Goal: Information Seeking & Learning: Learn about a topic

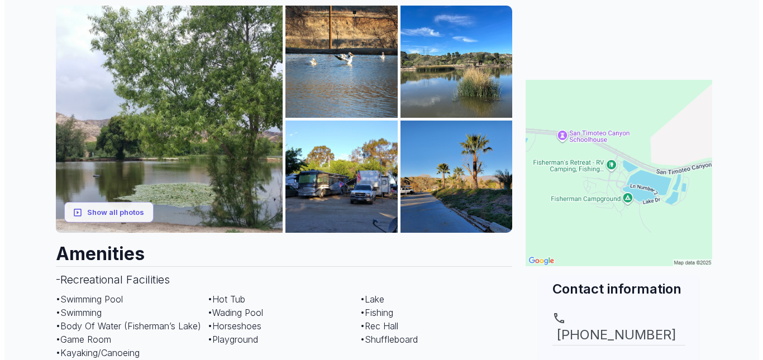
scroll to position [167, 0]
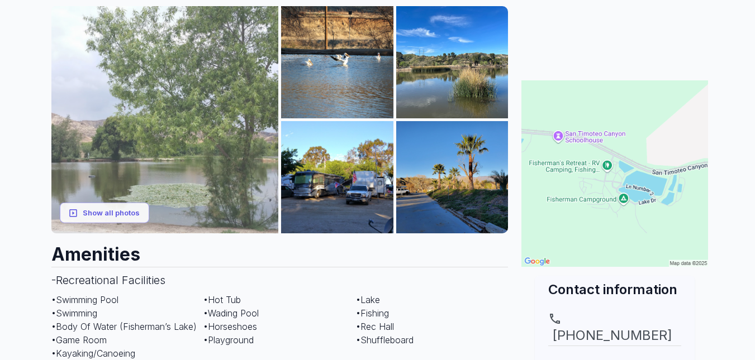
click at [202, 153] on img at bounding box center [164, 119] width 227 height 227
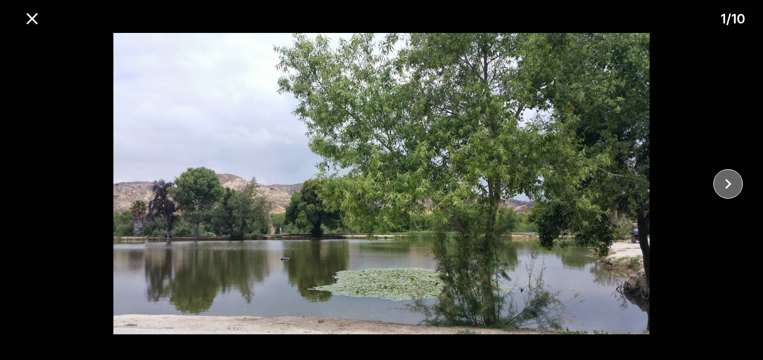
click at [725, 185] on icon "close" at bounding box center [729, 184] width 20 height 20
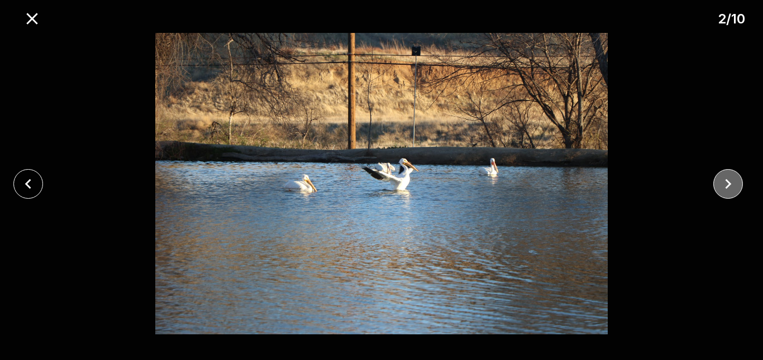
click at [725, 185] on icon "close" at bounding box center [729, 184] width 20 height 20
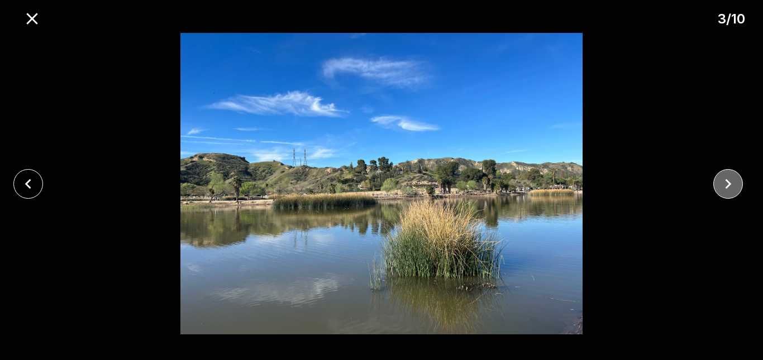
click at [725, 185] on icon "close" at bounding box center [729, 184] width 20 height 20
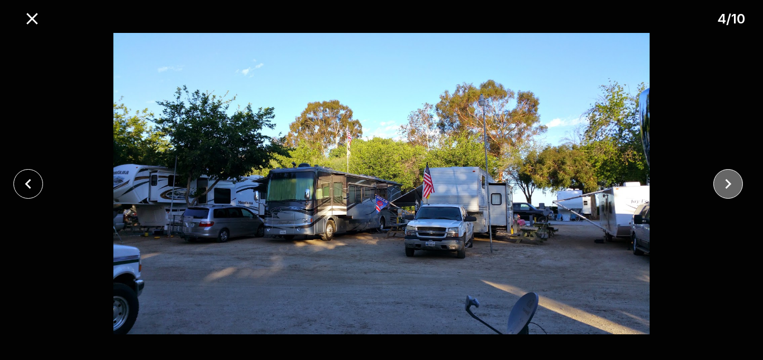
click at [725, 185] on icon "close" at bounding box center [729, 184] width 20 height 20
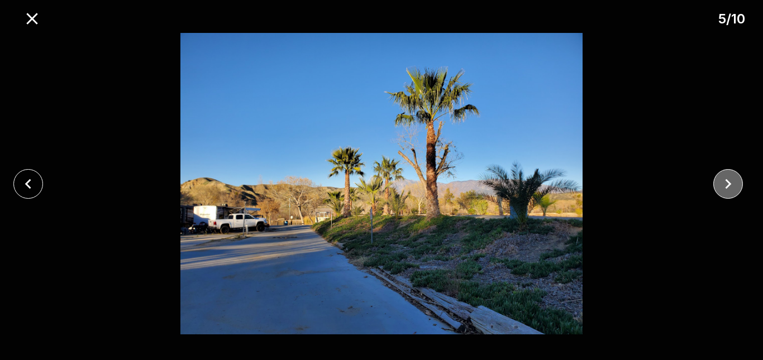
click at [725, 185] on icon "close" at bounding box center [729, 184] width 20 height 20
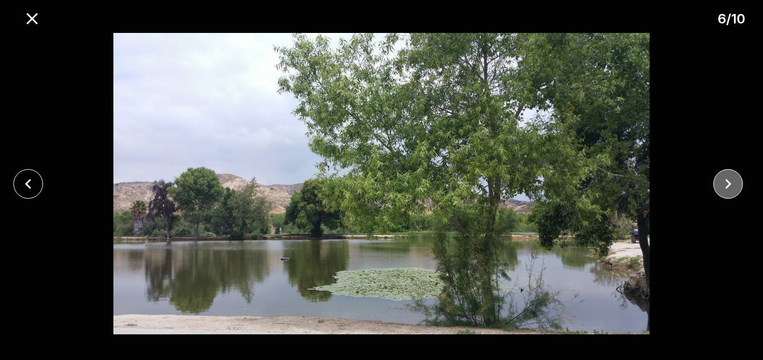
click at [725, 185] on icon "close" at bounding box center [729, 184] width 20 height 20
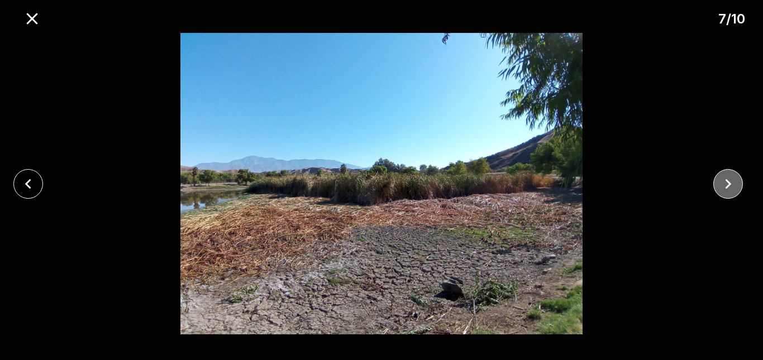
click at [725, 185] on icon "close" at bounding box center [729, 184] width 20 height 20
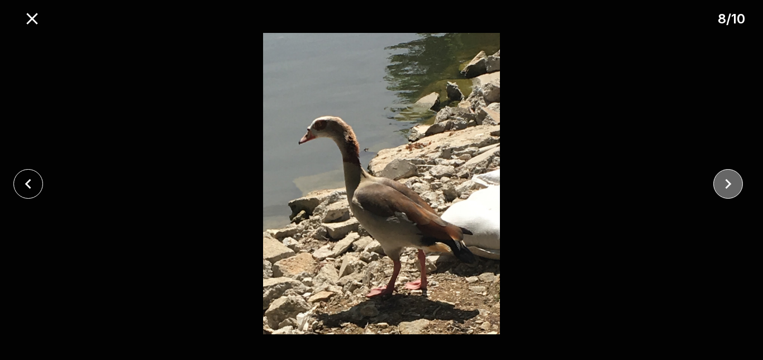
click at [725, 185] on icon "close" at bounding box center [729, 184] width 20 height 20
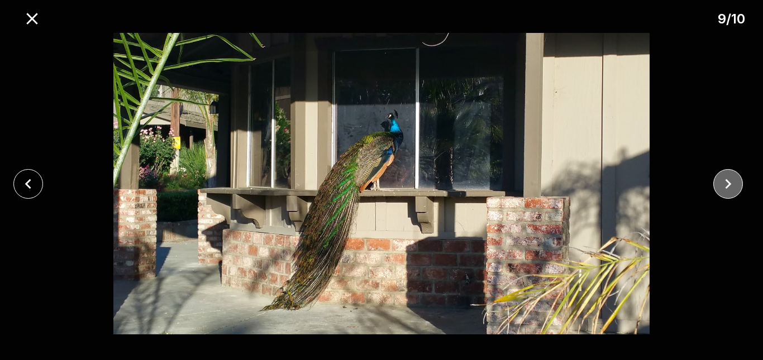
click at [725, 185] on icon "close" at bounding box center [729, 184] width 20 height 20
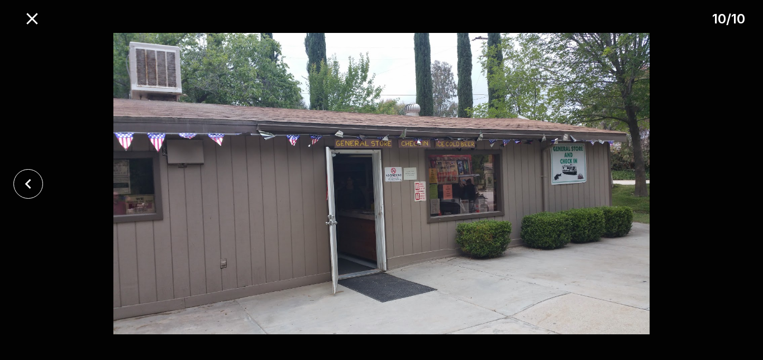
click at [725, 185] on div at bounding box center [381, 184] width 763 height 302
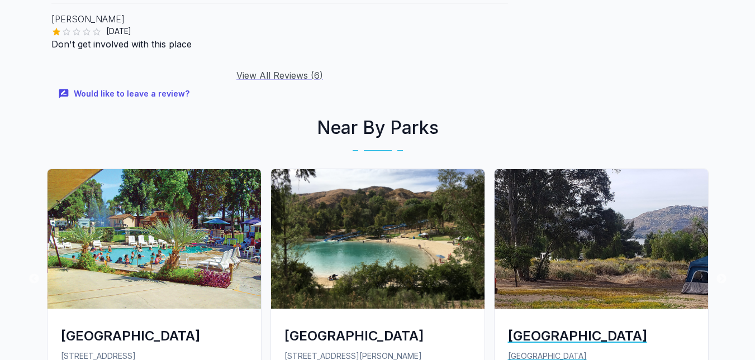
scroll to position [1817, 0]
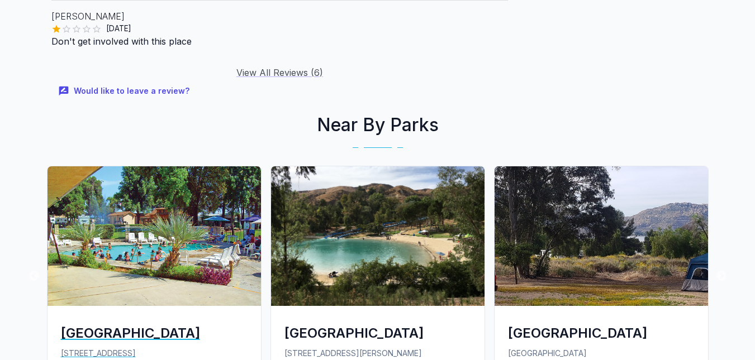
click at [194, 196] on img at bounding box center [154, 237] width 213 height 140
